Goal: Information Seeking & Learning: Learn about a topic

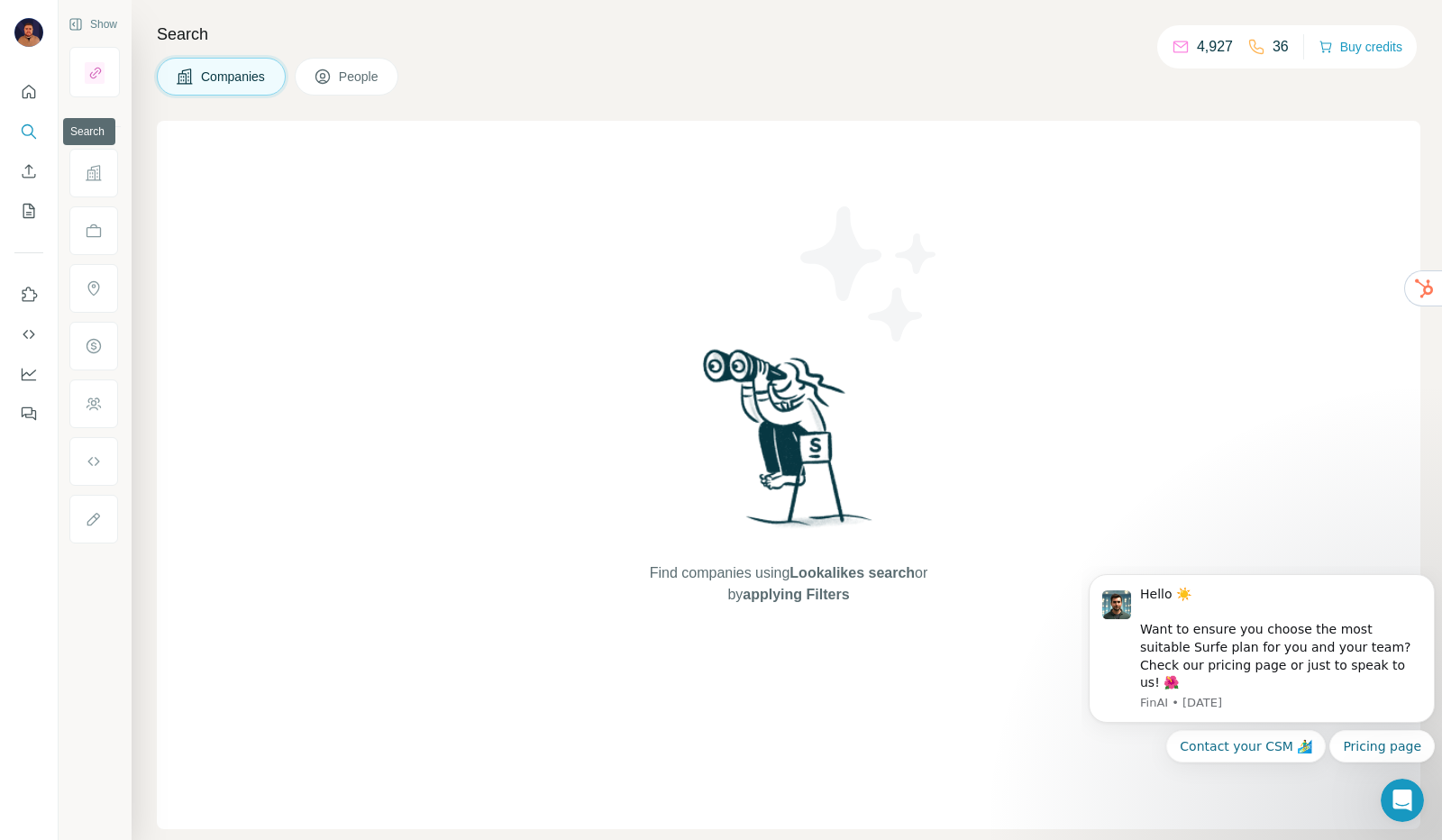
click at [39, 140] on button "Search" at bounding box center [29, 132] width 29 height 33
click at [22, 124] on icon "Search" at bounding box center [29, 132] width 18 height 18
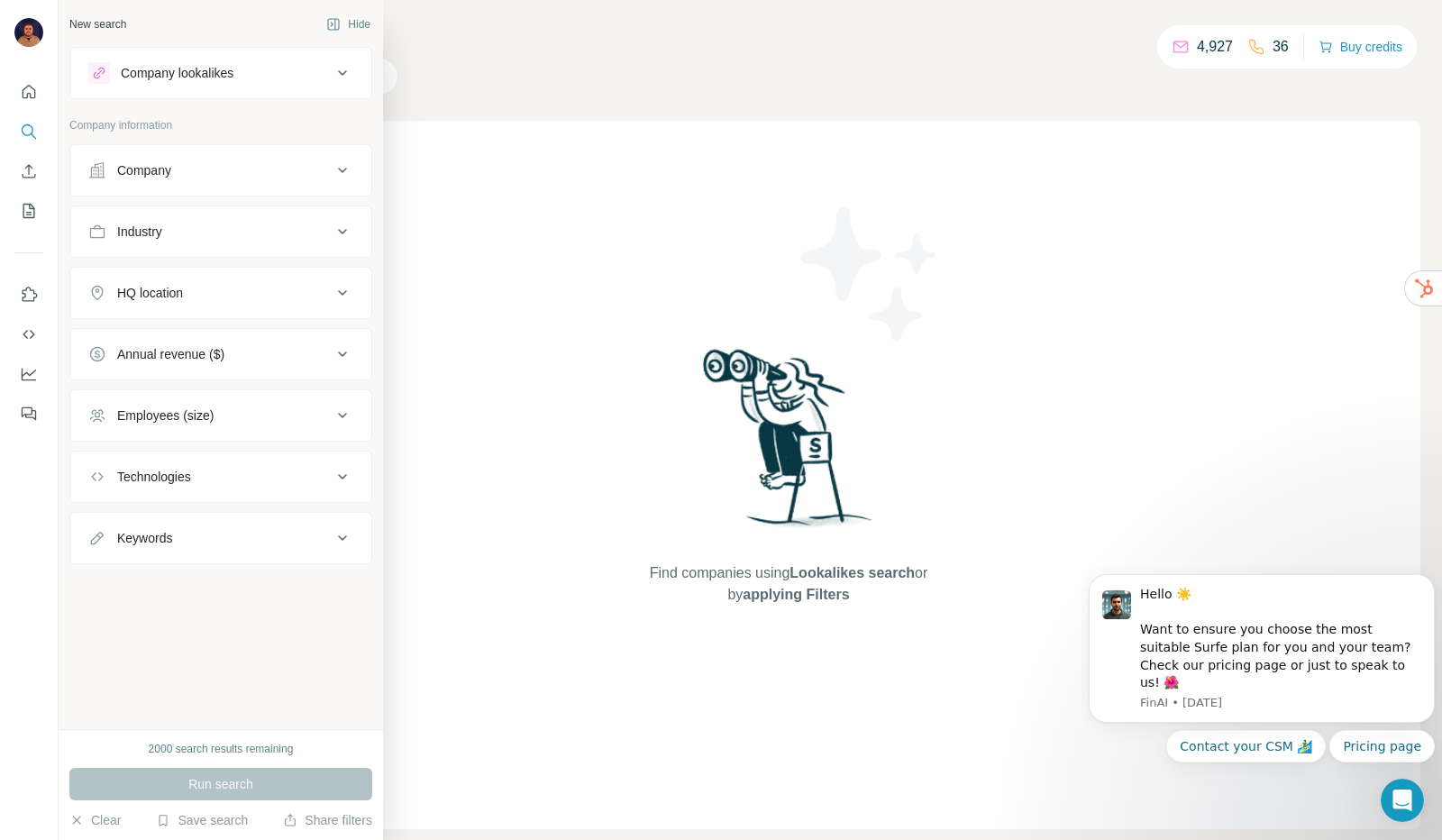
click at [257, 519] on button "Keywords" at bounding box center [220, 538] width 300 height 43
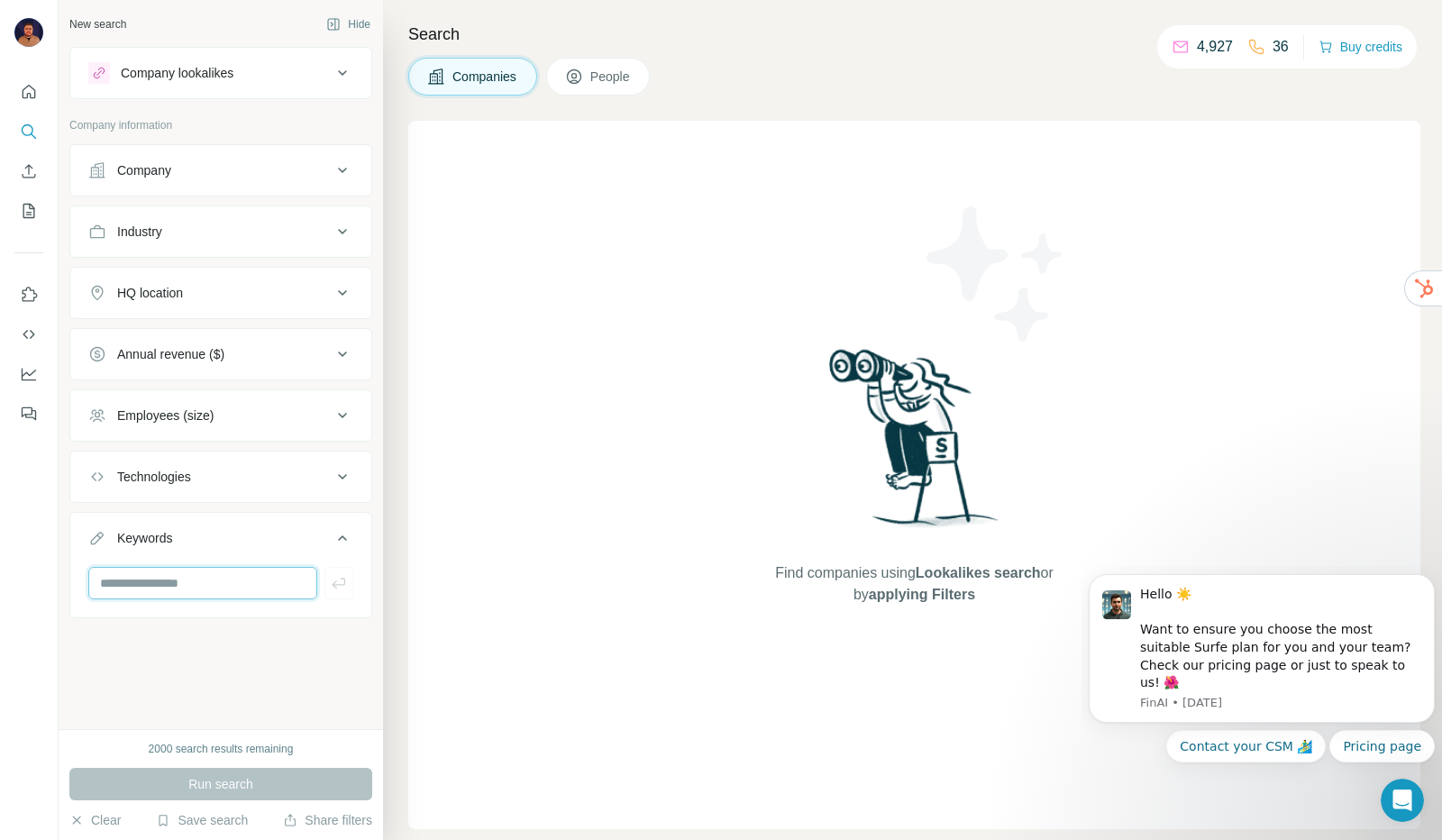
click at [215, 581] on input "text" at bounding box center [203, 583] width 228 height 33
type input "*"
type input "**********"
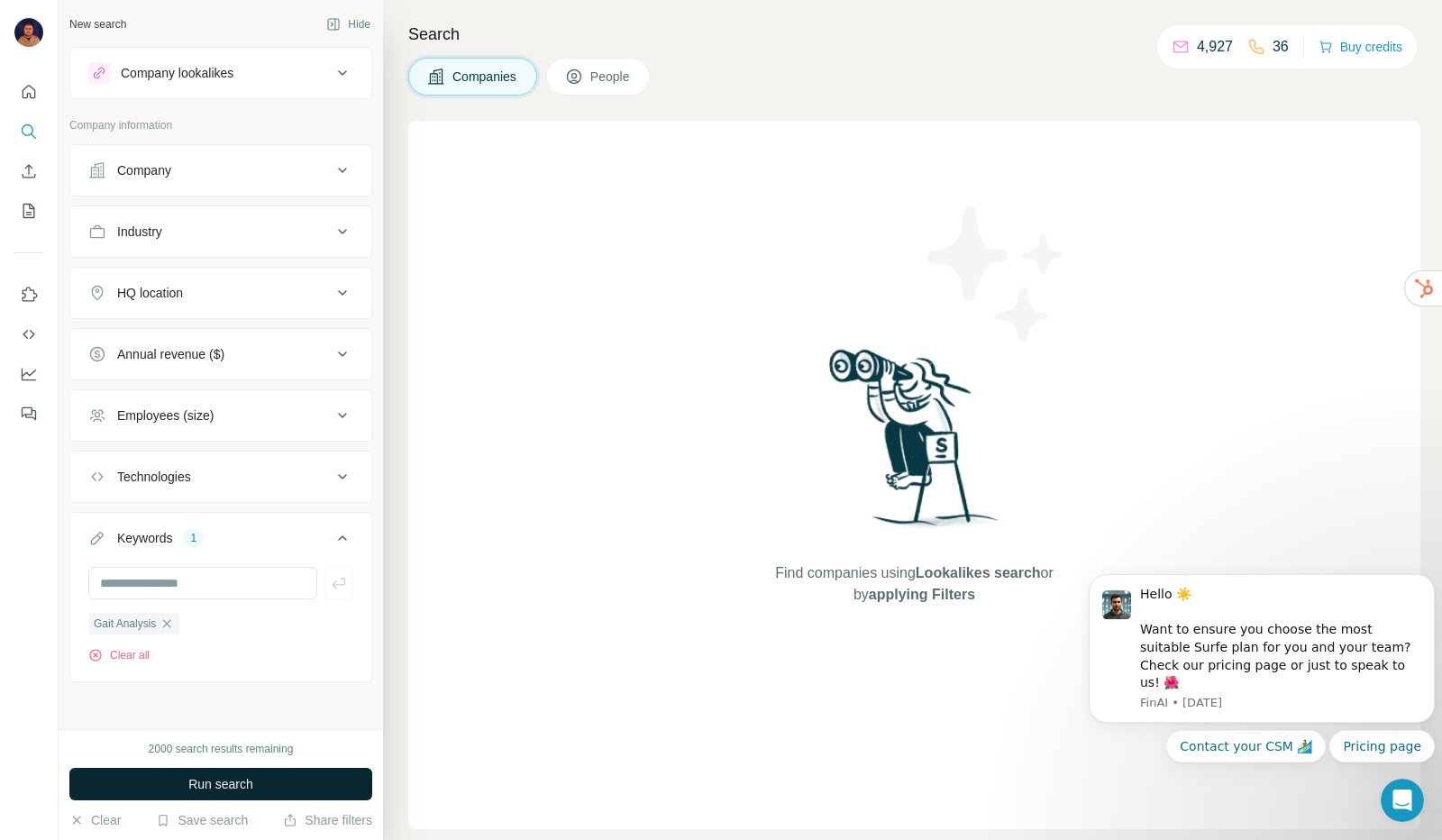
click at [216, 786] on span "Run search" at bounding box center [221, 783] width 65 height 18
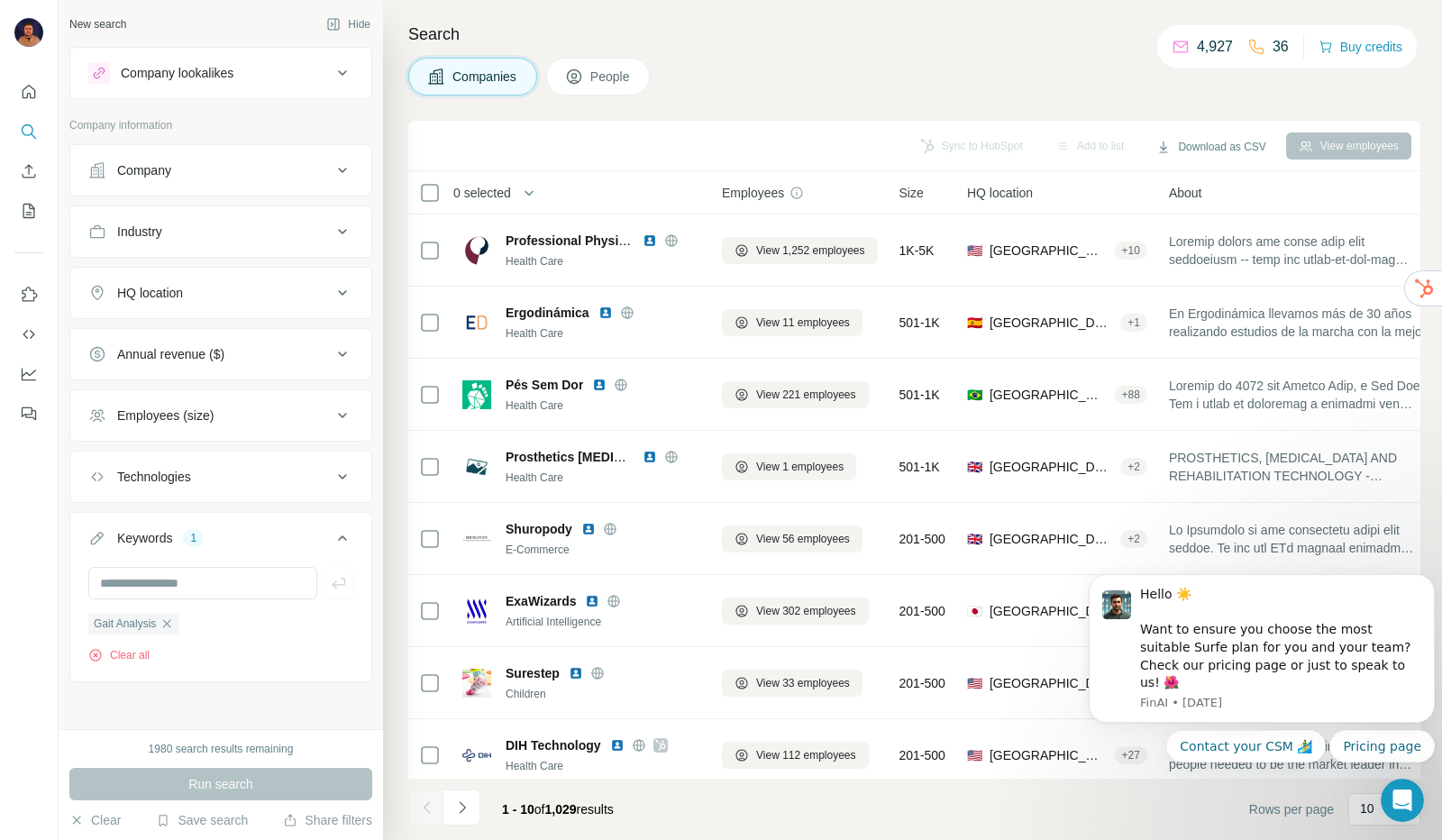
click at [274, 297] on div "HQ location" at bounding box center [209, 293] width 243 height 18
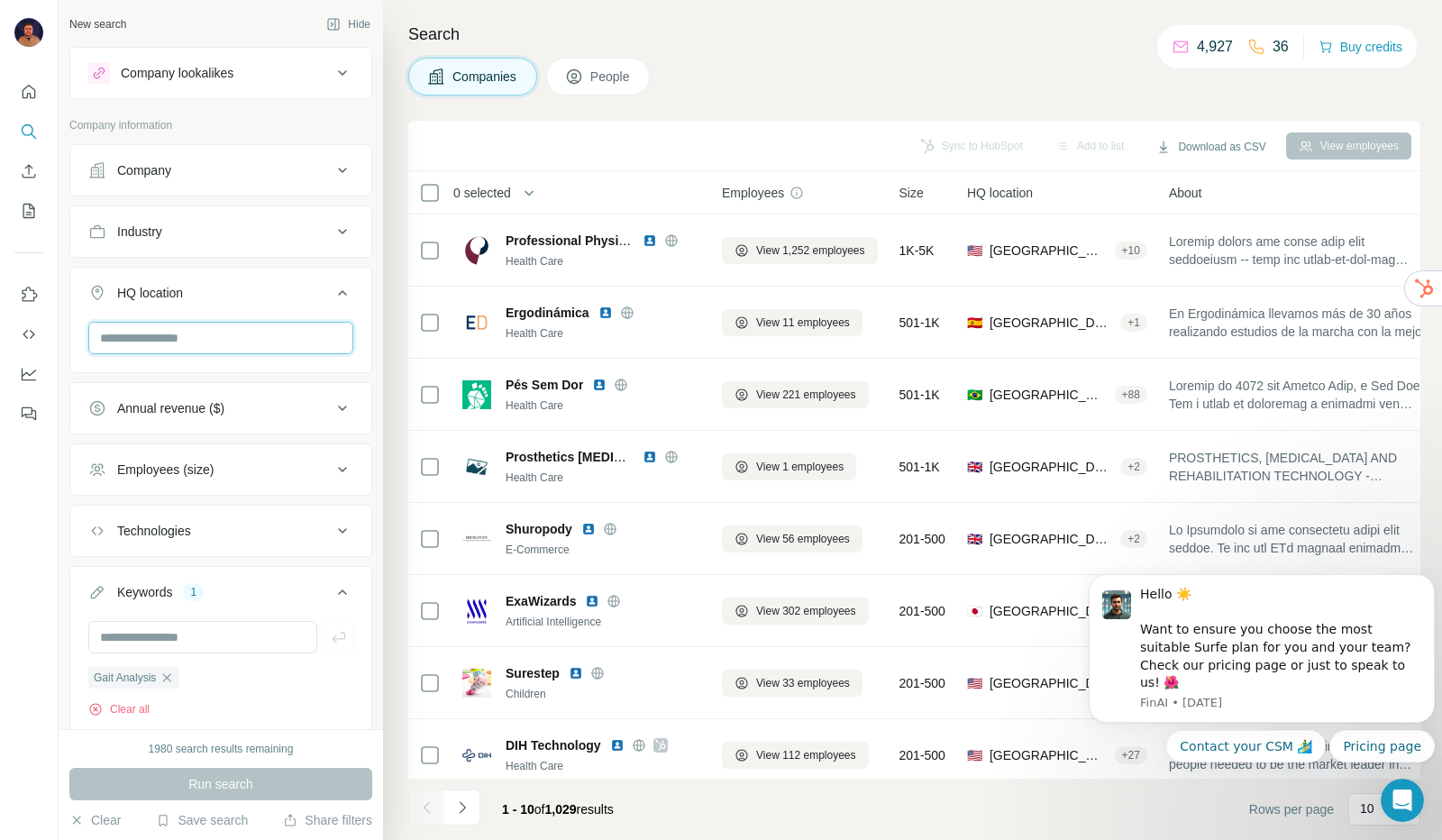
click at [238, 340] on input "text" at bounding box center [221, 338] width 265 height 33
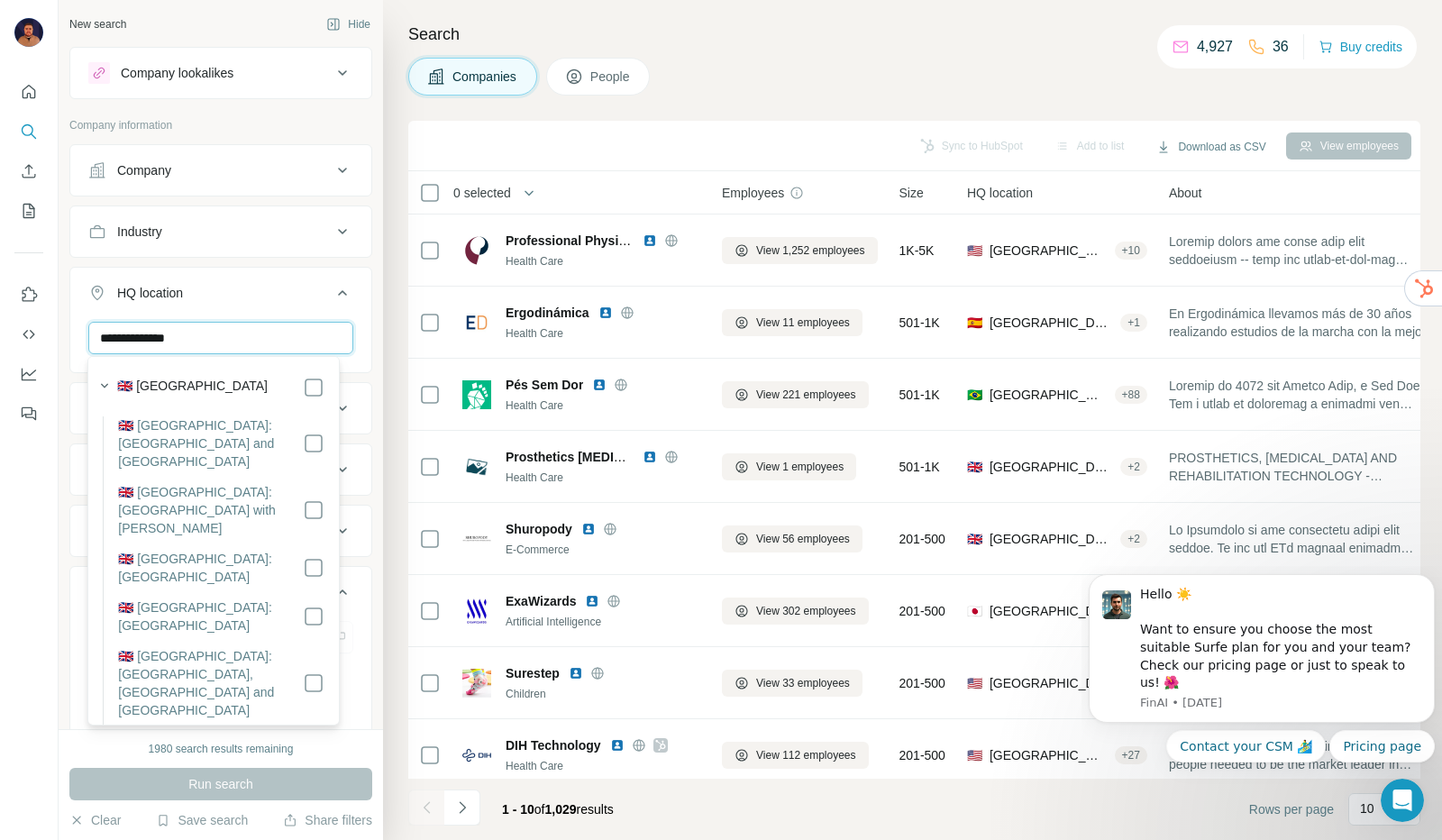
type input "**********"
click at [240, 385] on div "🇬🇧 [GEOGRAPHIC_DATA]" at bounding box center [220, 387] width 206 height 22
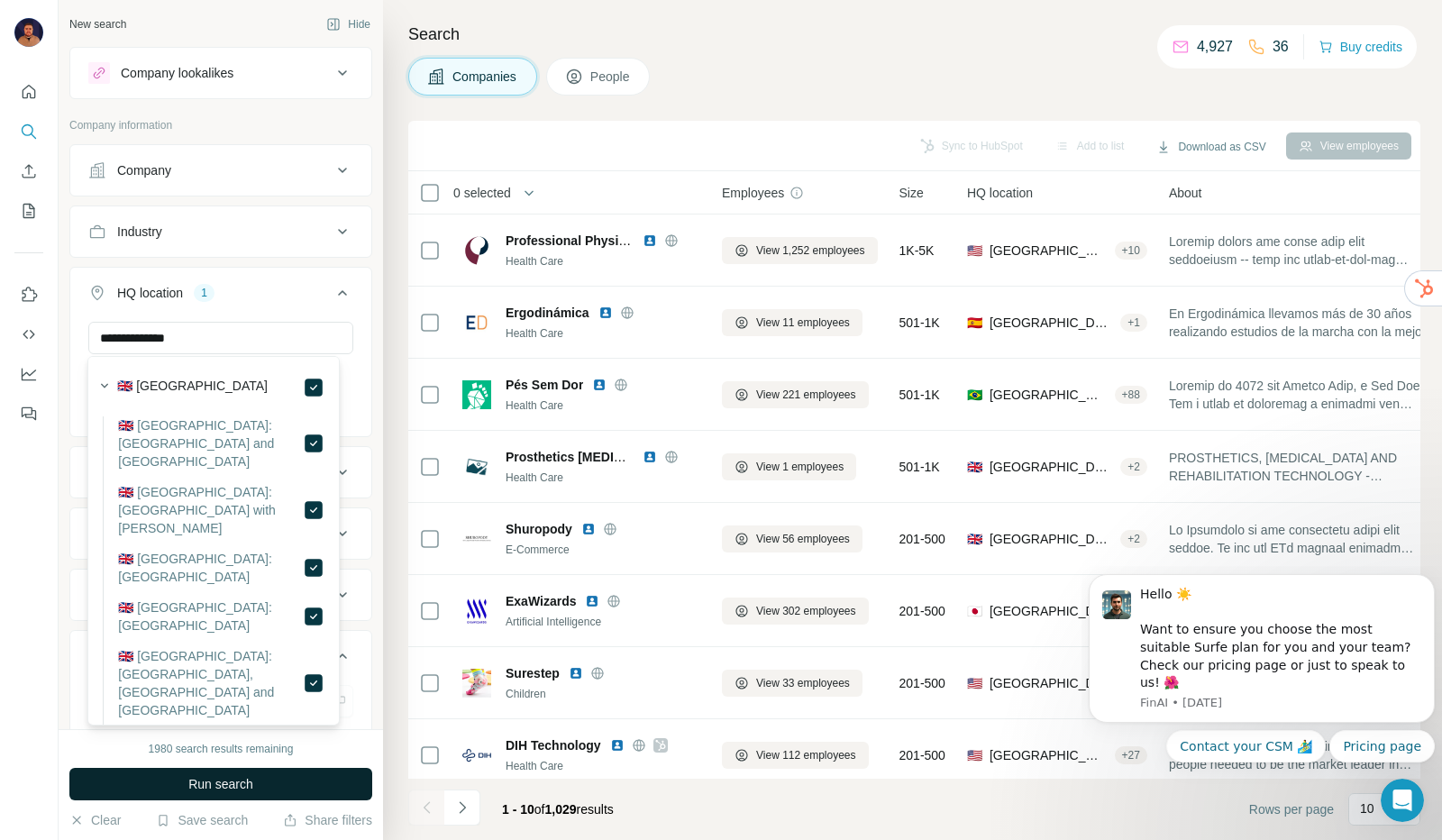
click at [251, 779] on span "Run search" at bounding box center [221, 783] width 65 height 18
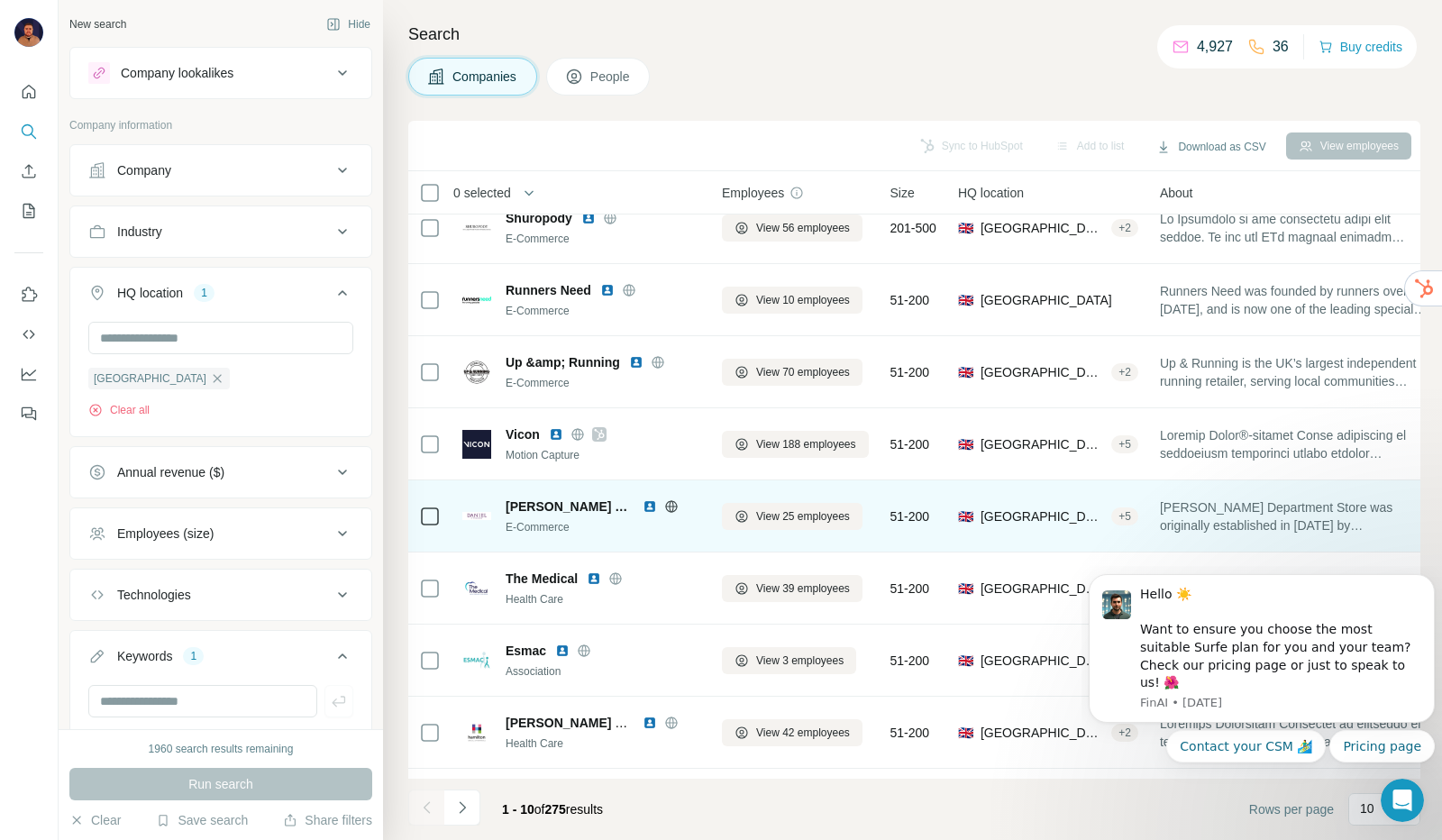
scroll to position [165, 0]
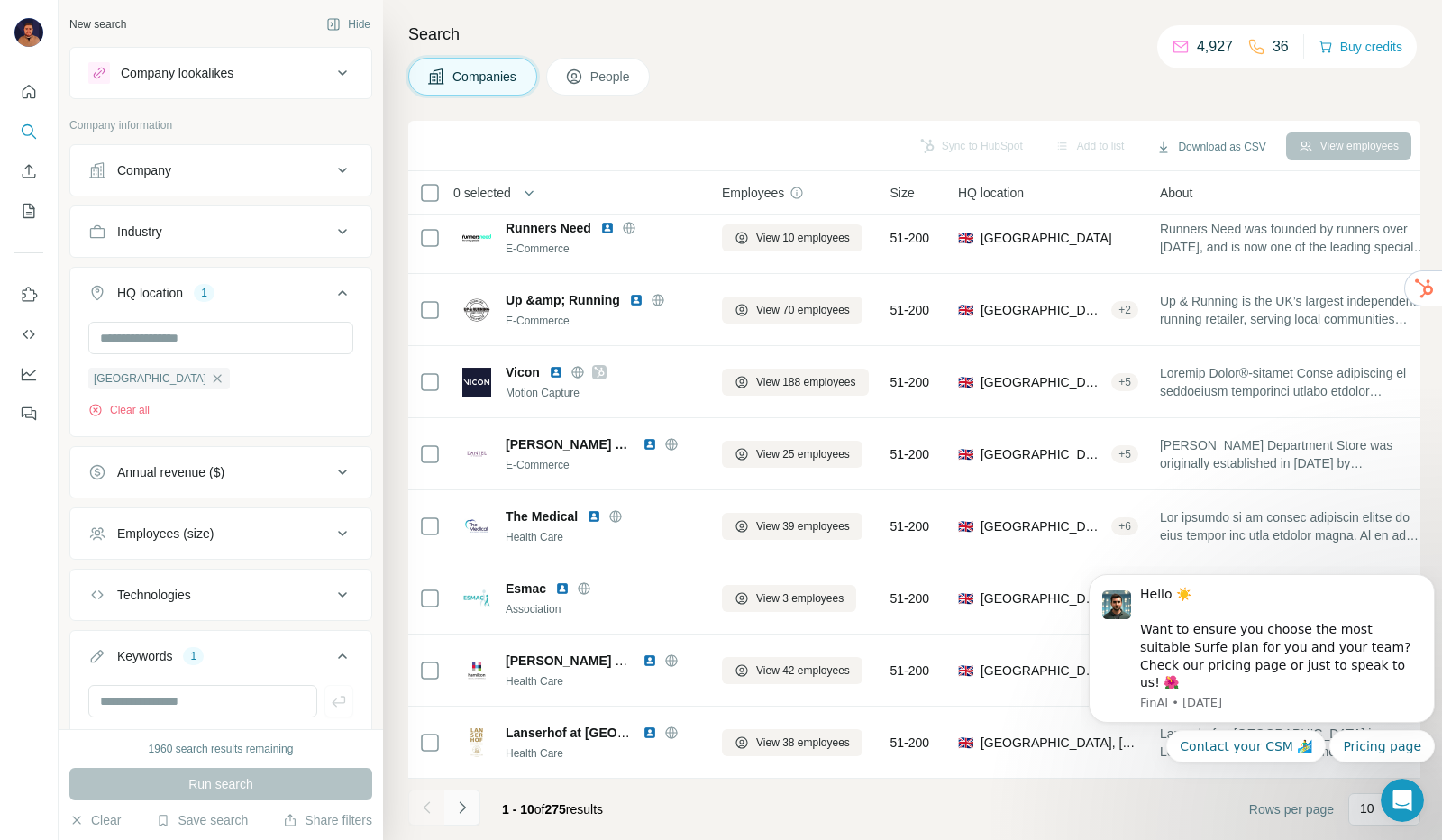
click at [469, 817] on button "Navigate to next page" at bounding box center [463, 807] width 36 height 36
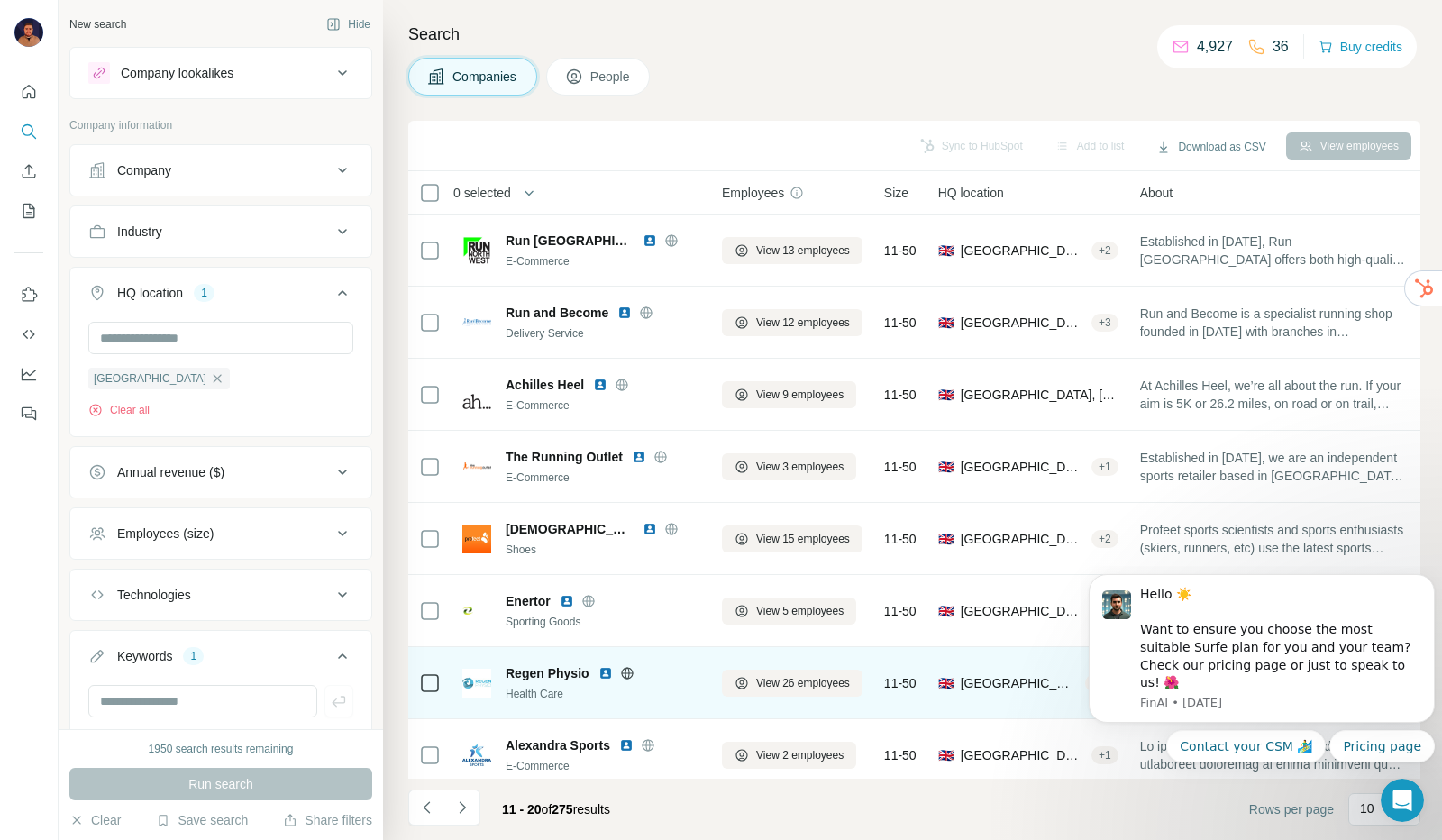
scroll to position [92, 0]
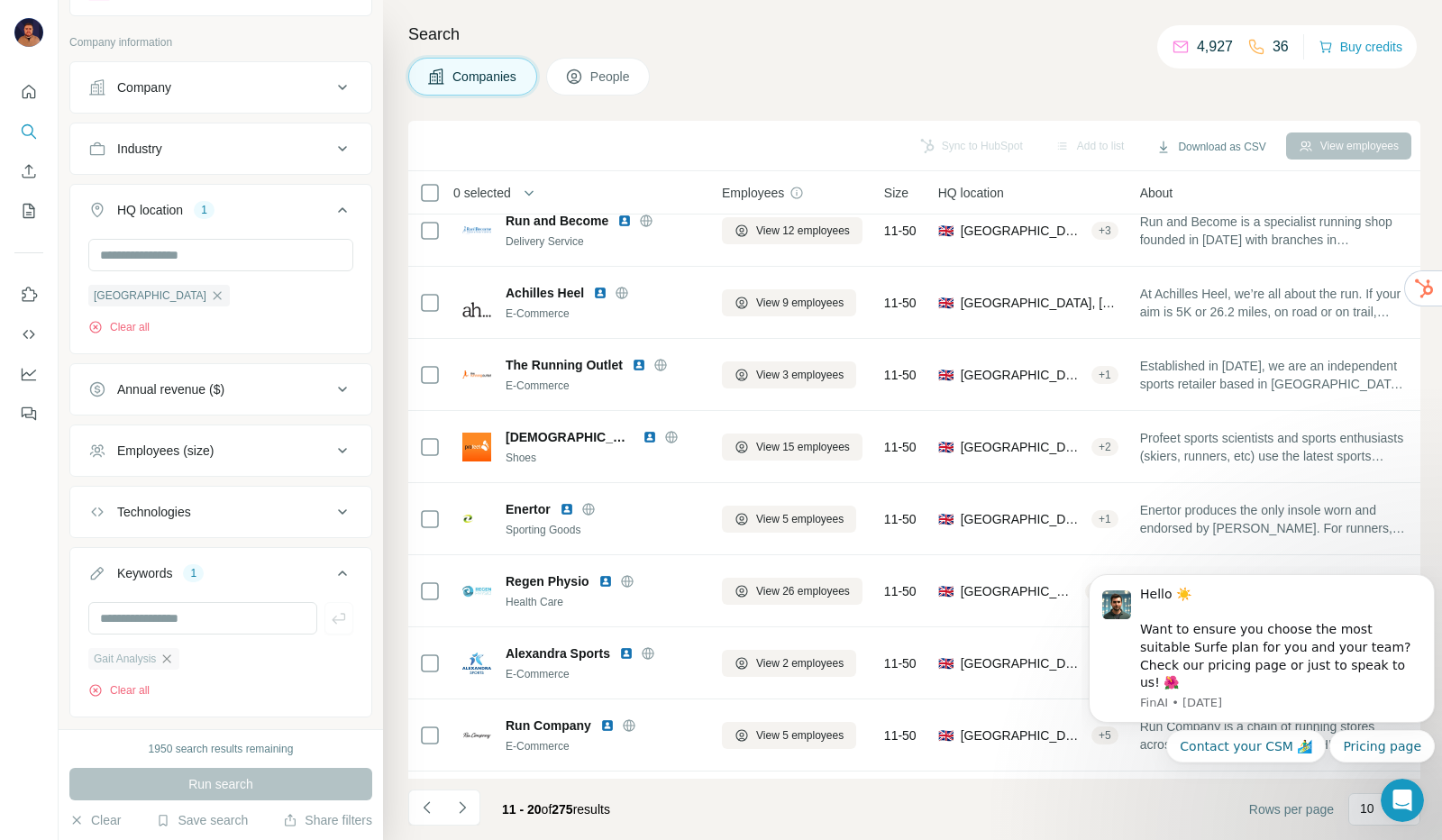
click at [168, 657] on icon "button" at bounding box center [166, 659] width 14 height 14
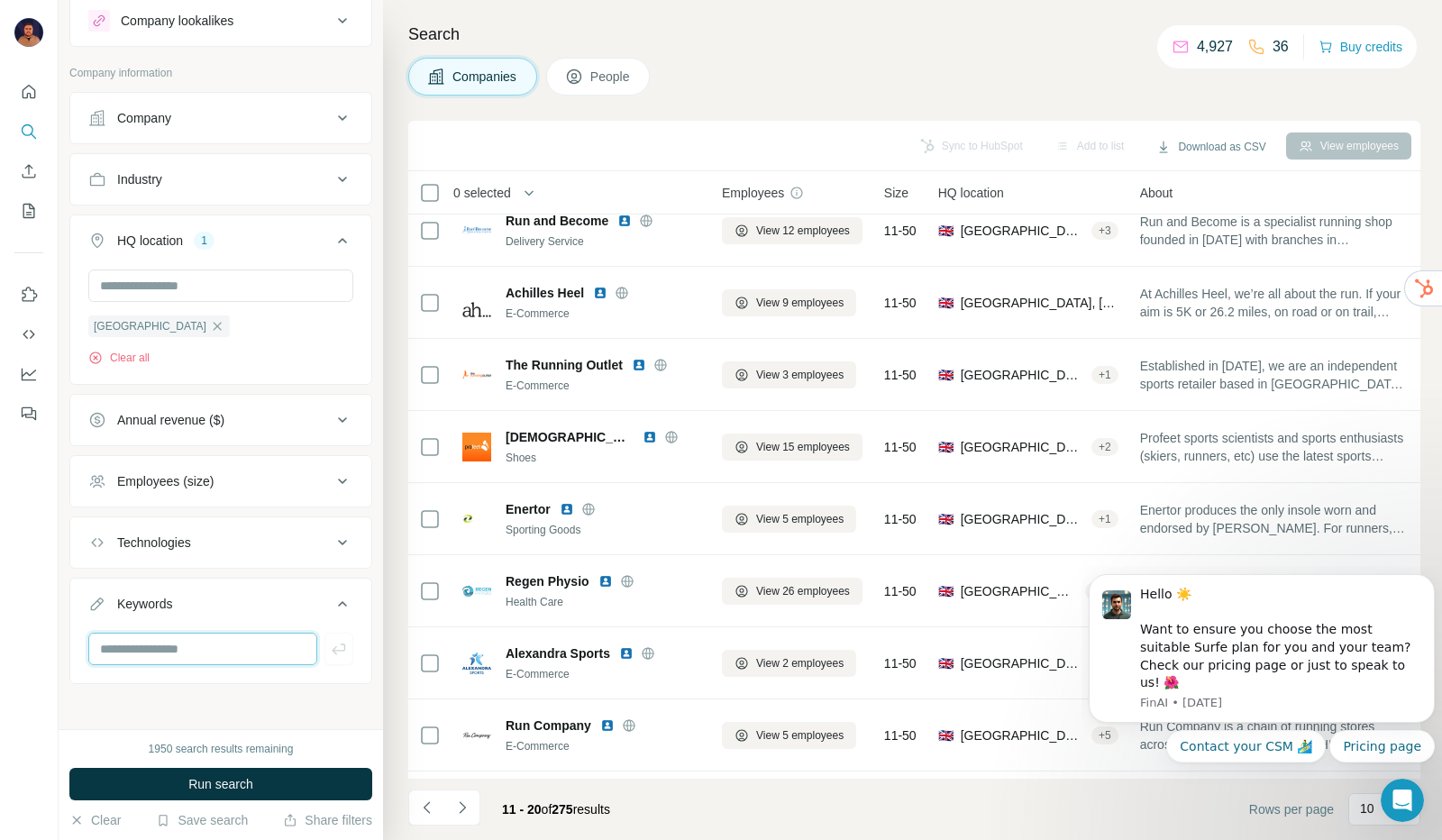
click at [177, 636] on input "text" at bounding box center [203, 649] width 228 height 33
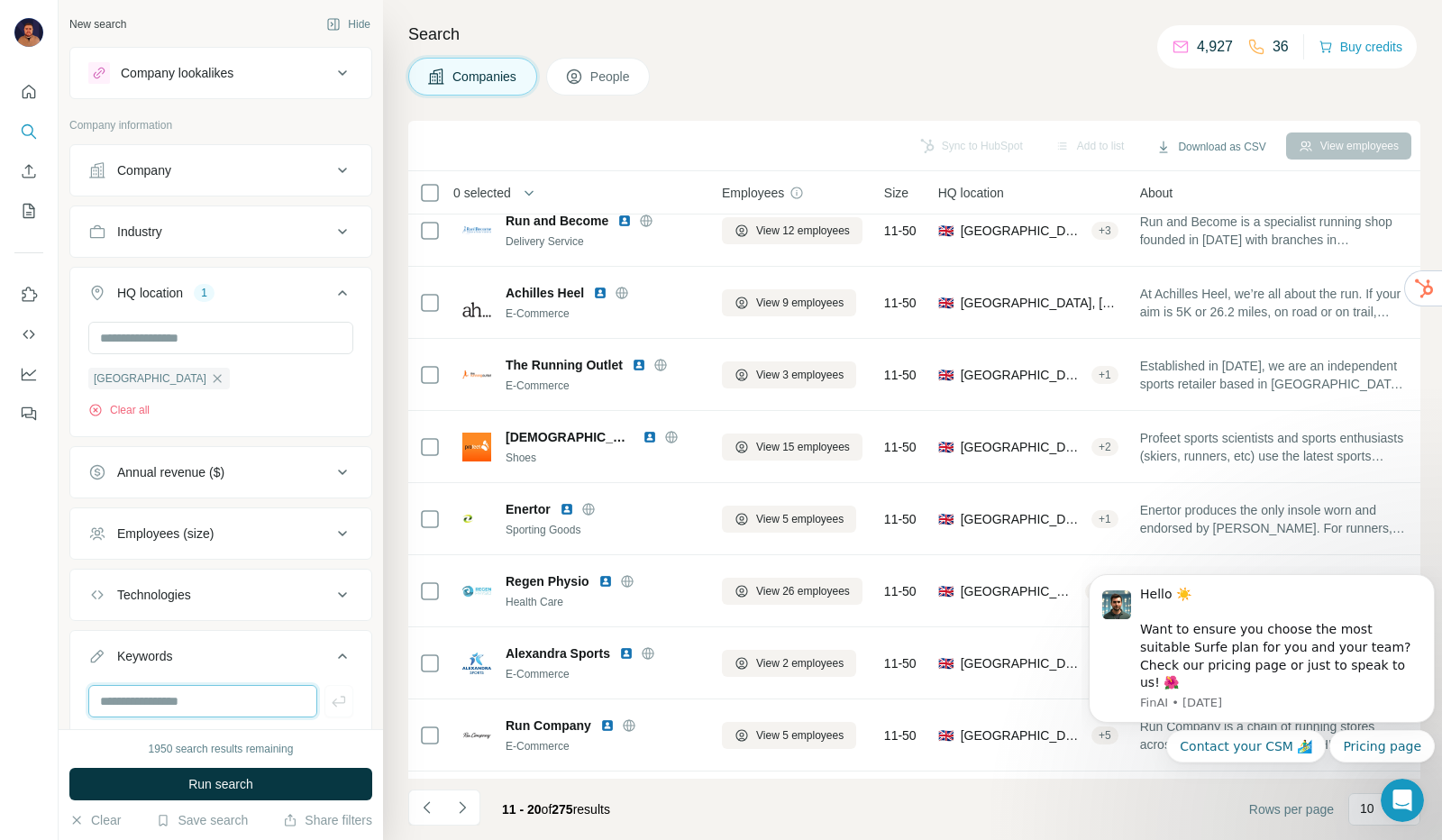
scroll to position [52, 0]
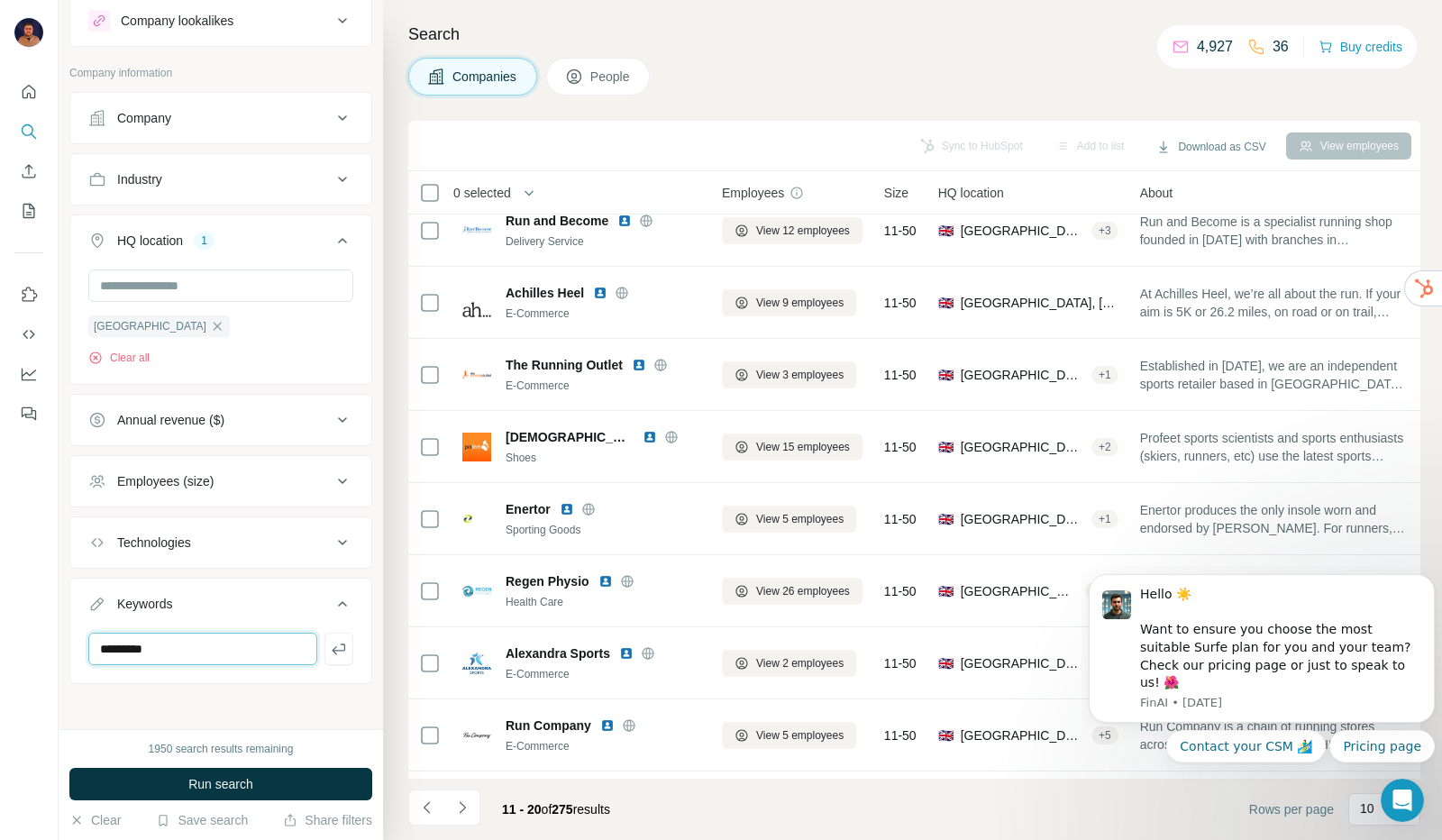
type input "*********"
click at [177, 765] on div "1950 search results remaining Run search Clear Save search Share filters" at bounding box center [221, 783] width 324 height 110
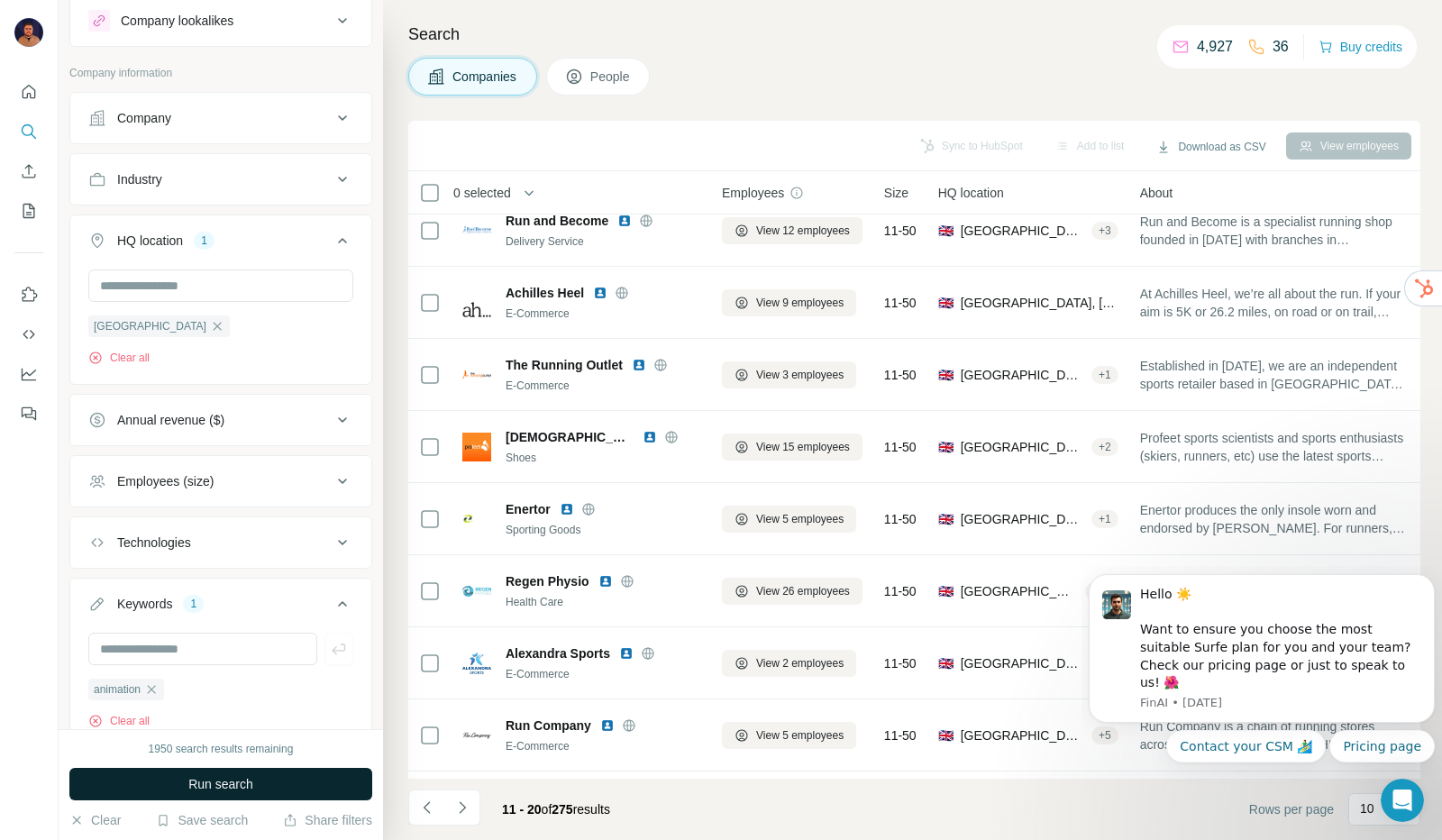
click at [177, 769] on button "Run search" at bounding box center [220, 784] width 302 height 33
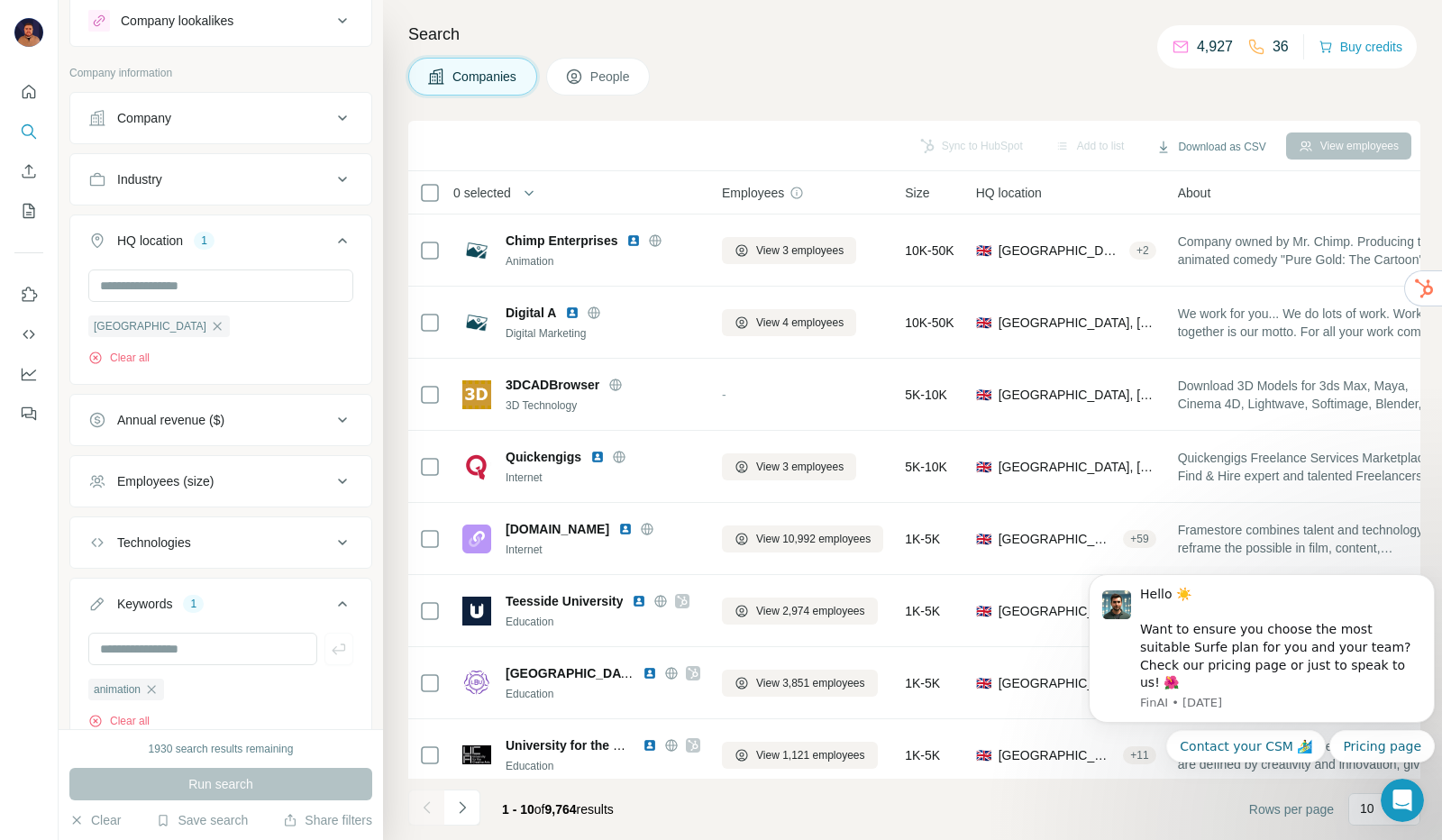
click at [258, 478] on div "Employees (size)" at bounding box center [209, 481] width 243 height 18
click at [105, 614] on icon at bounding box center [99, 620] width 22 height 22
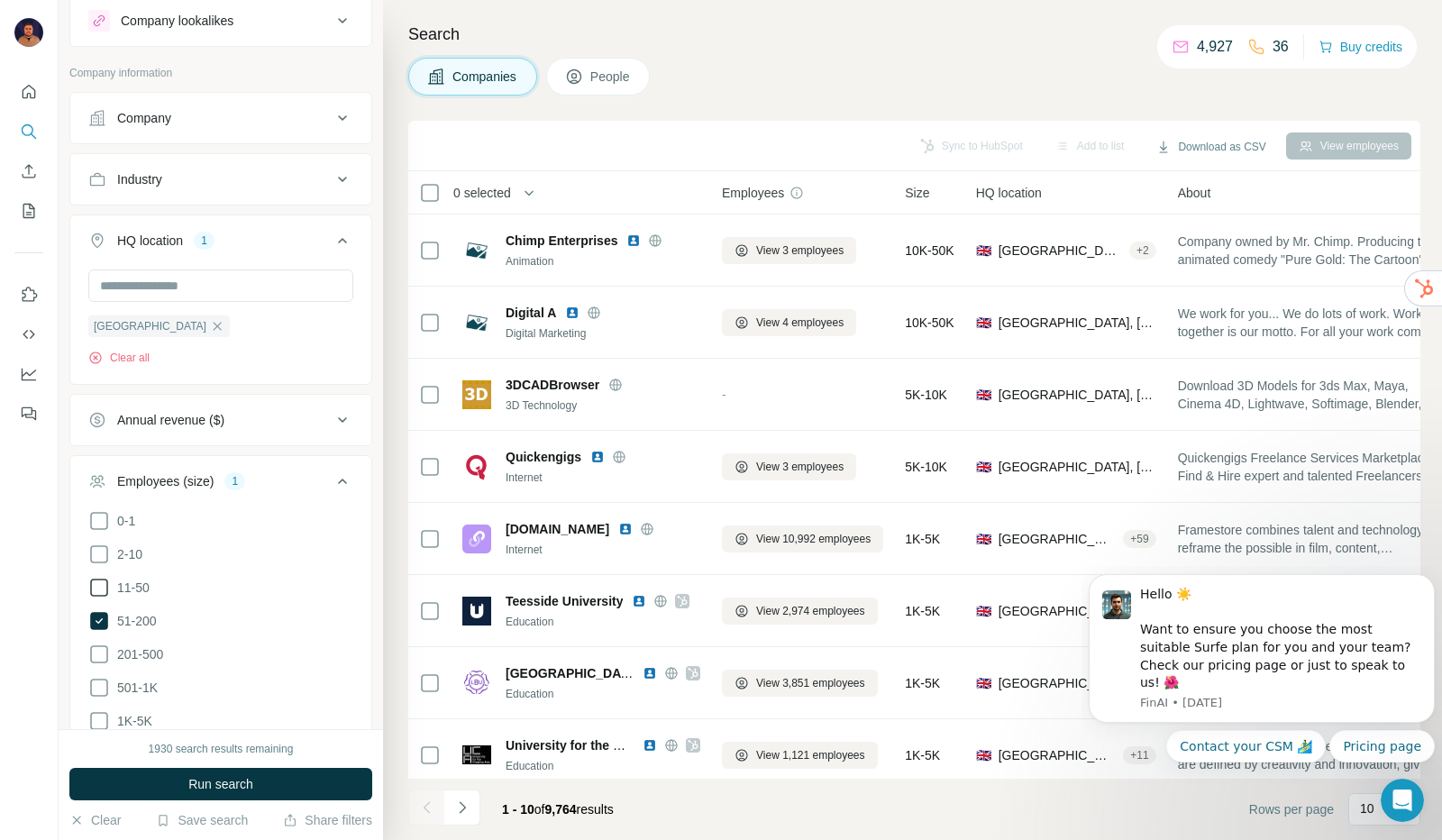
click at [97, 591] on icon at bounding box center [99, 587] width 18 height 18
click at [97, 658] on icon at bounding box center [99, 654] width 22 height 22
click at [101, 688] on icon at bounding box center [99, 687] width 22 height 22
click at [161, 792] on button "Run search" at bounding box center [220, 784] width 302 height 33
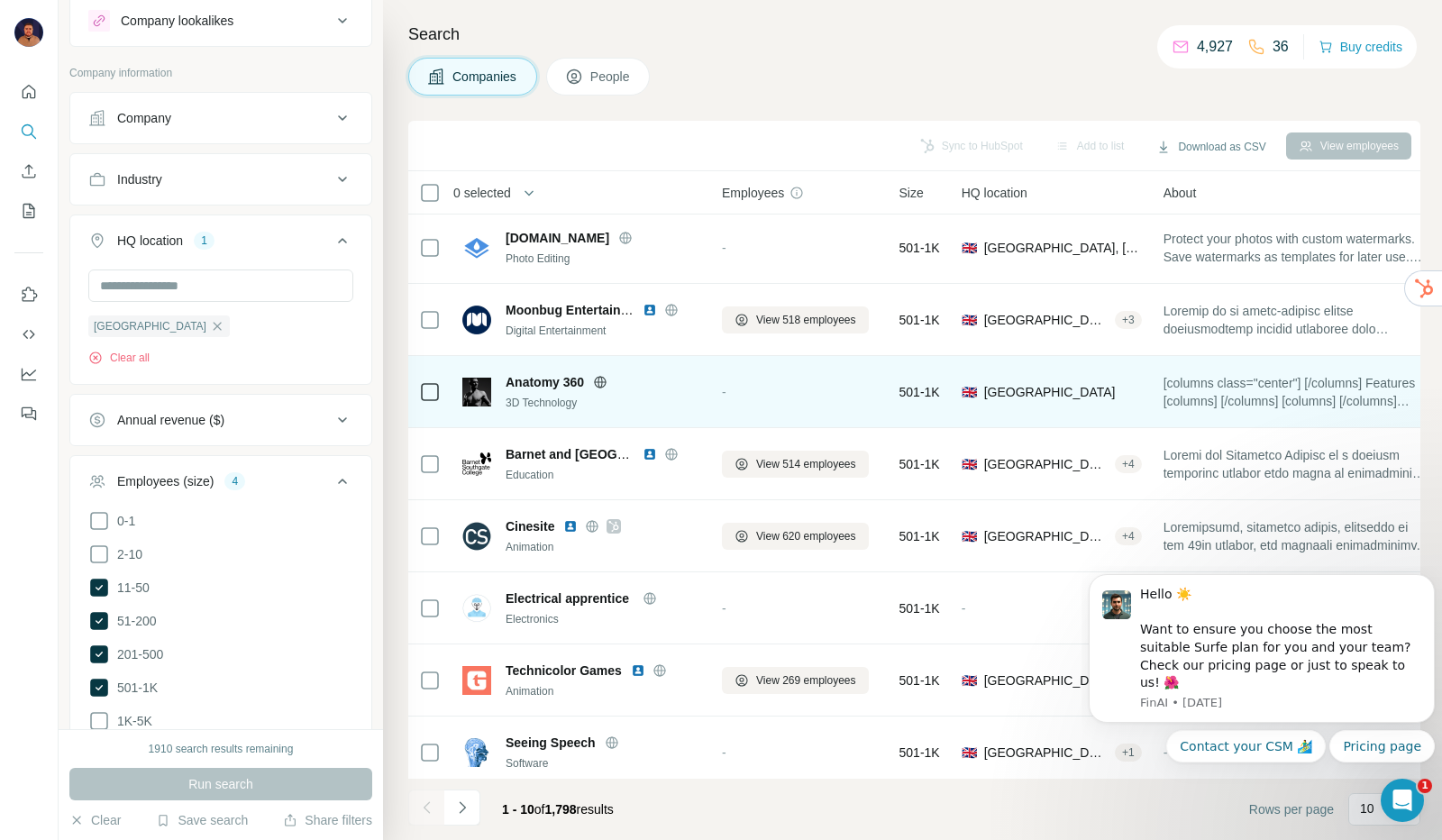
scroll to position [165, 0]
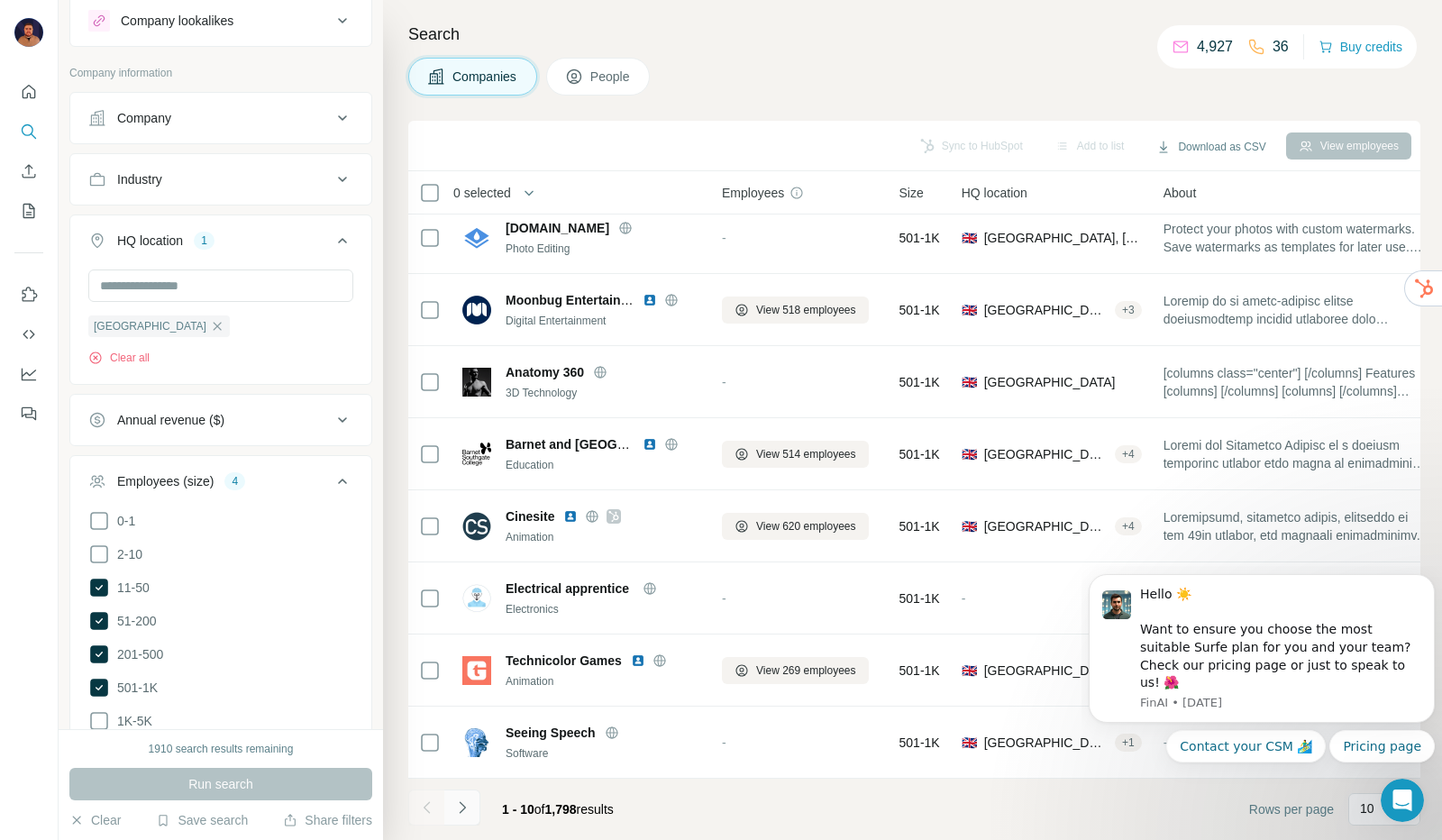
click at [476, 803] on button "Navigate to next page" at bounding box center [463, 807] width 36 height 36
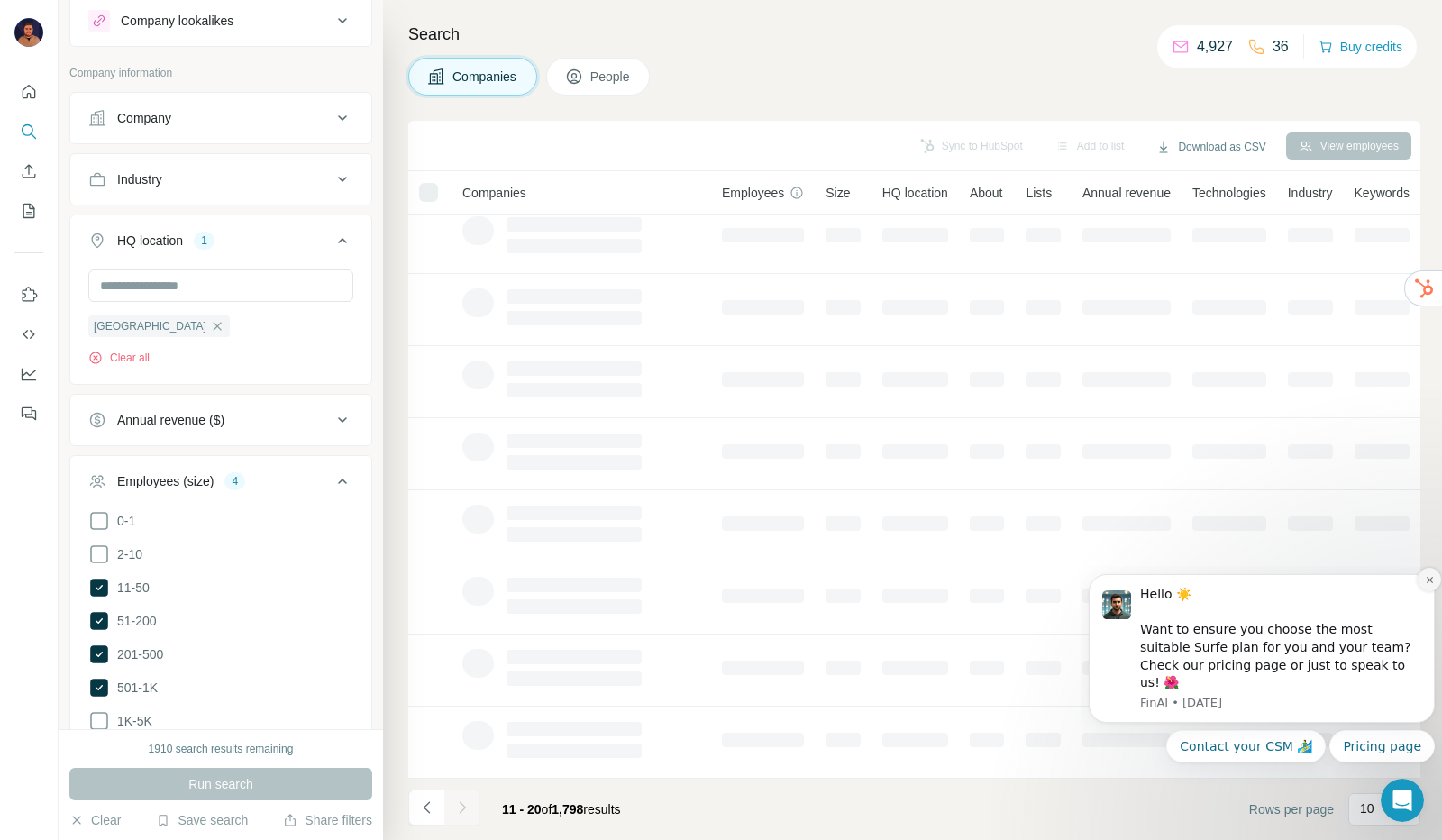
click at [1428, 585] on icon "Dismiss notification" at bounding box center [1430, 580] width 10 height 10
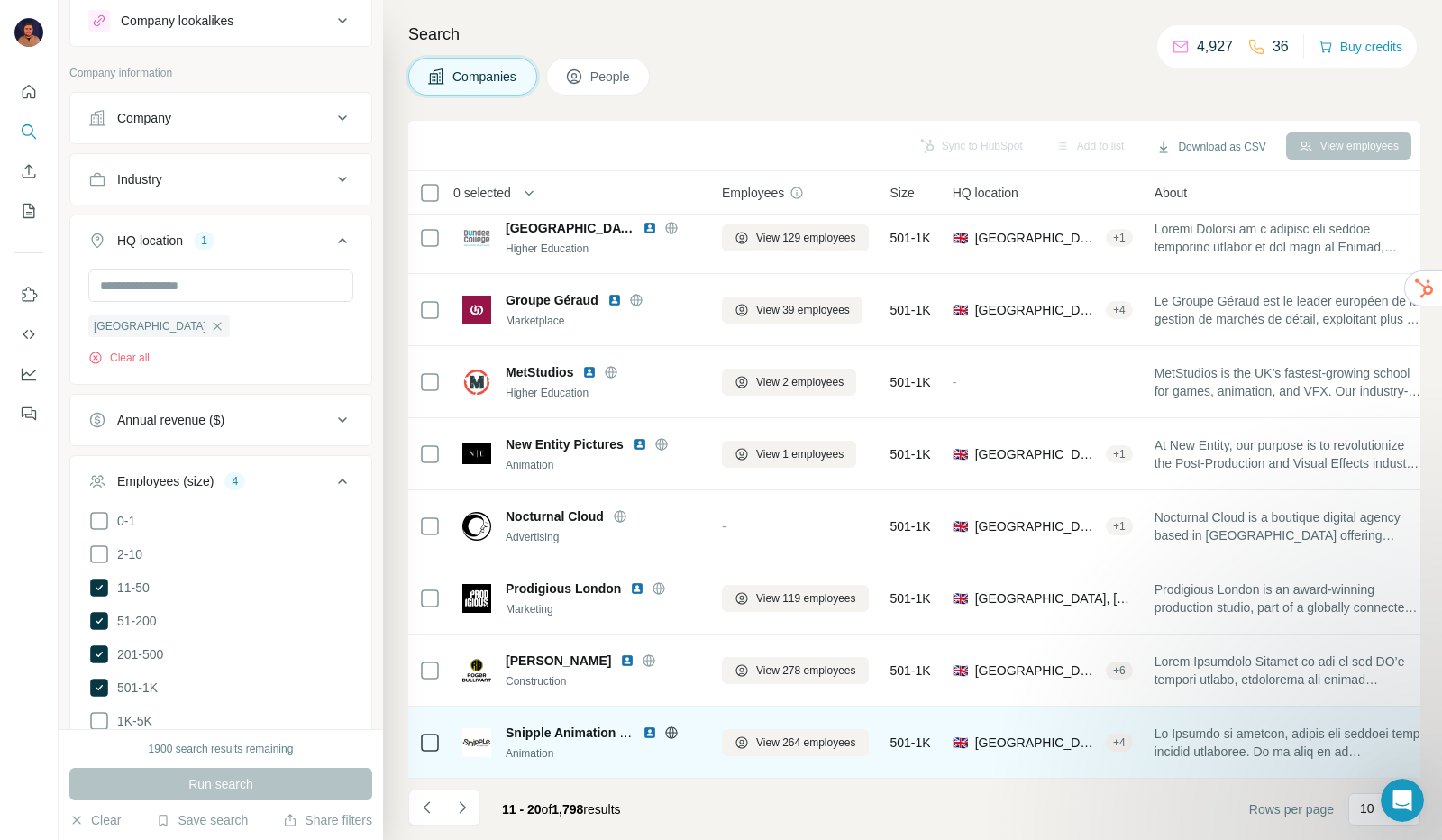
click at [664, 725] on icon at bounding box center [671, 732] width 14 height 14
